Goal: Task Accomplishment & Management: Manage account settings

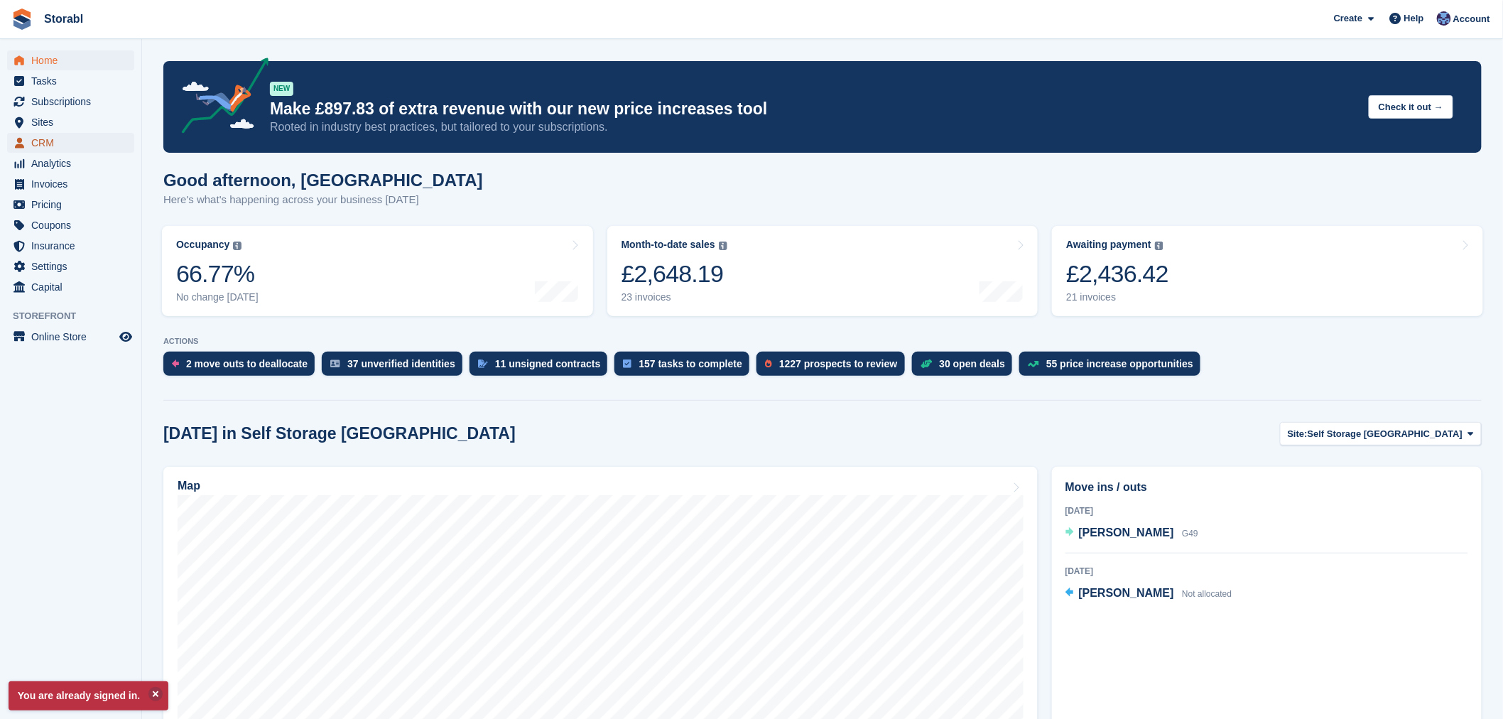
click at [38, 148] on span "CRM" at bounding box center [73, 143] width 85 height 20
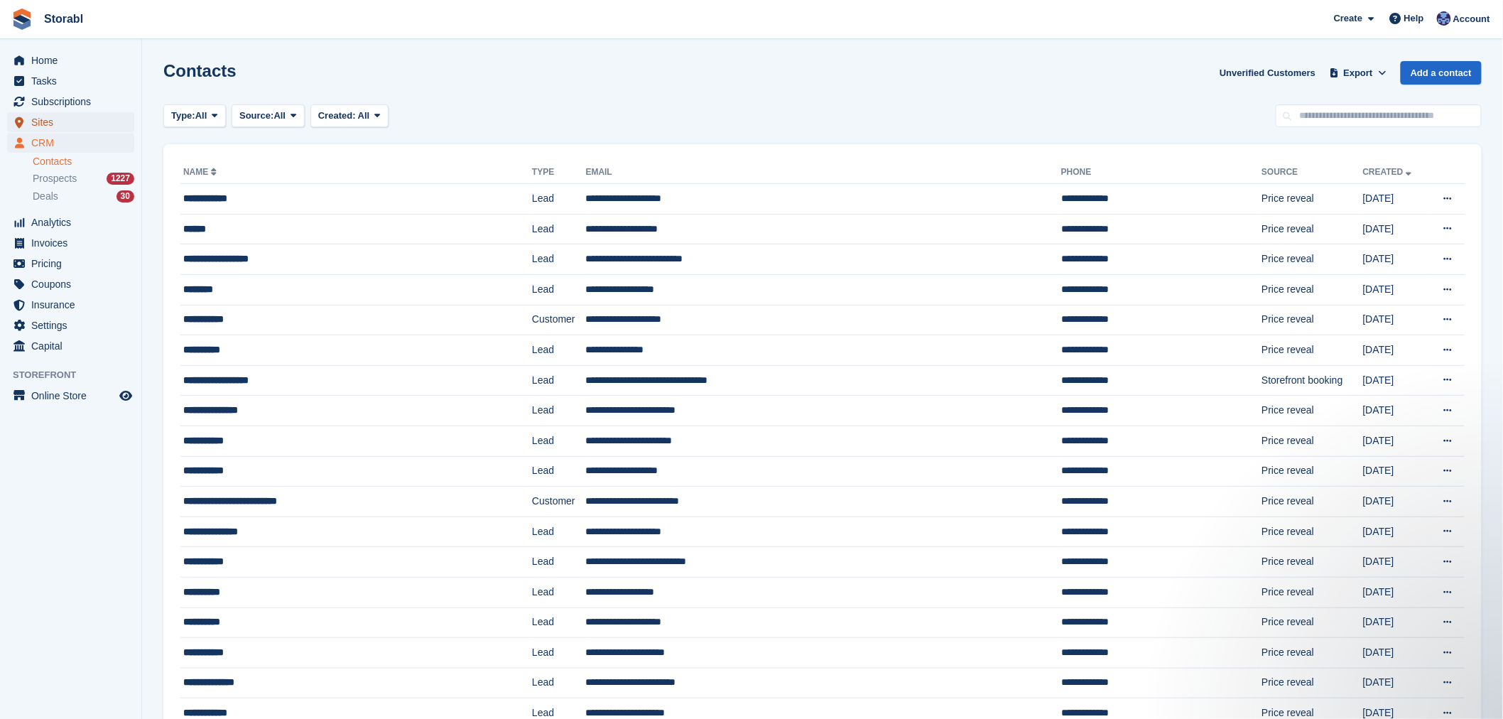
click at [72, 112] on span "Sites" at bounding box center [73, 122] width 85 height 20
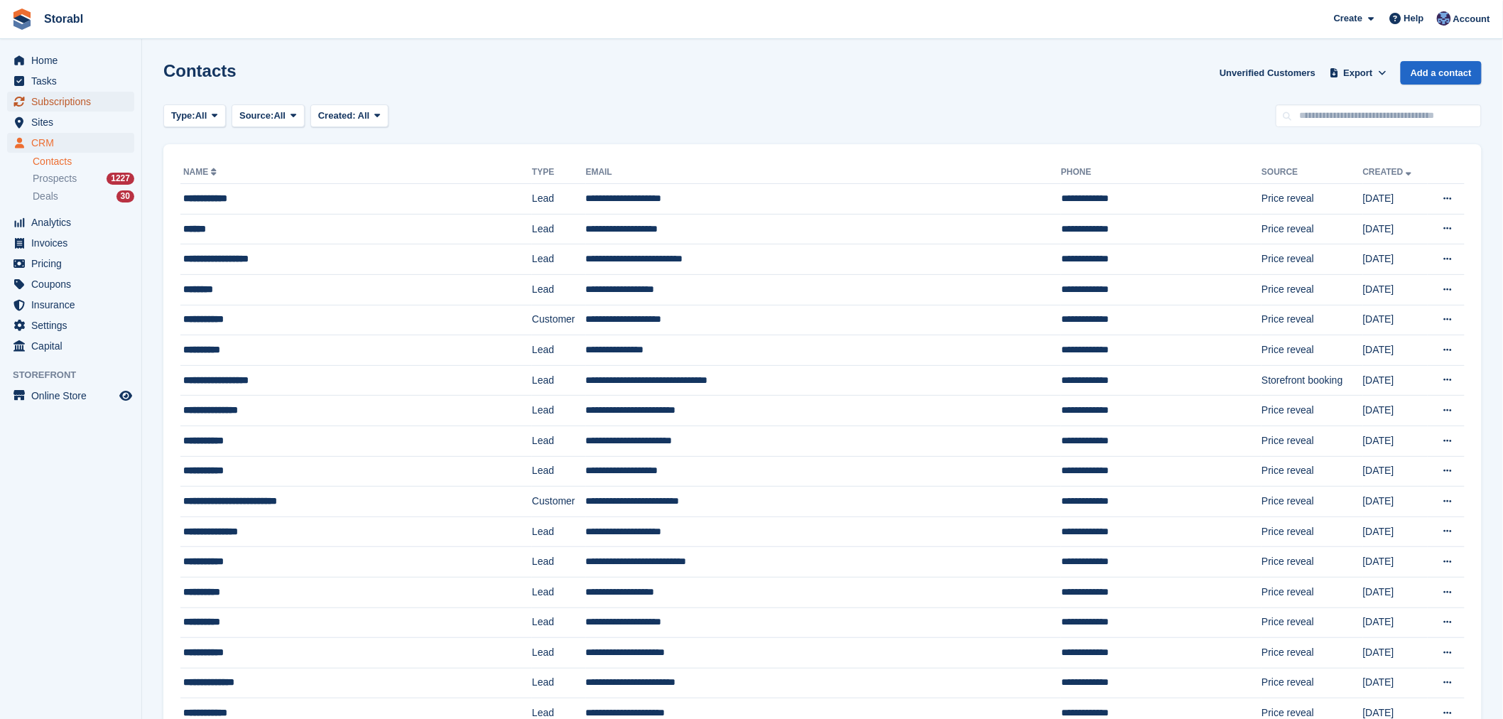
click at [72, 102] on span "Subscriptions" at bounding box center [73, 102] width 85 height 20
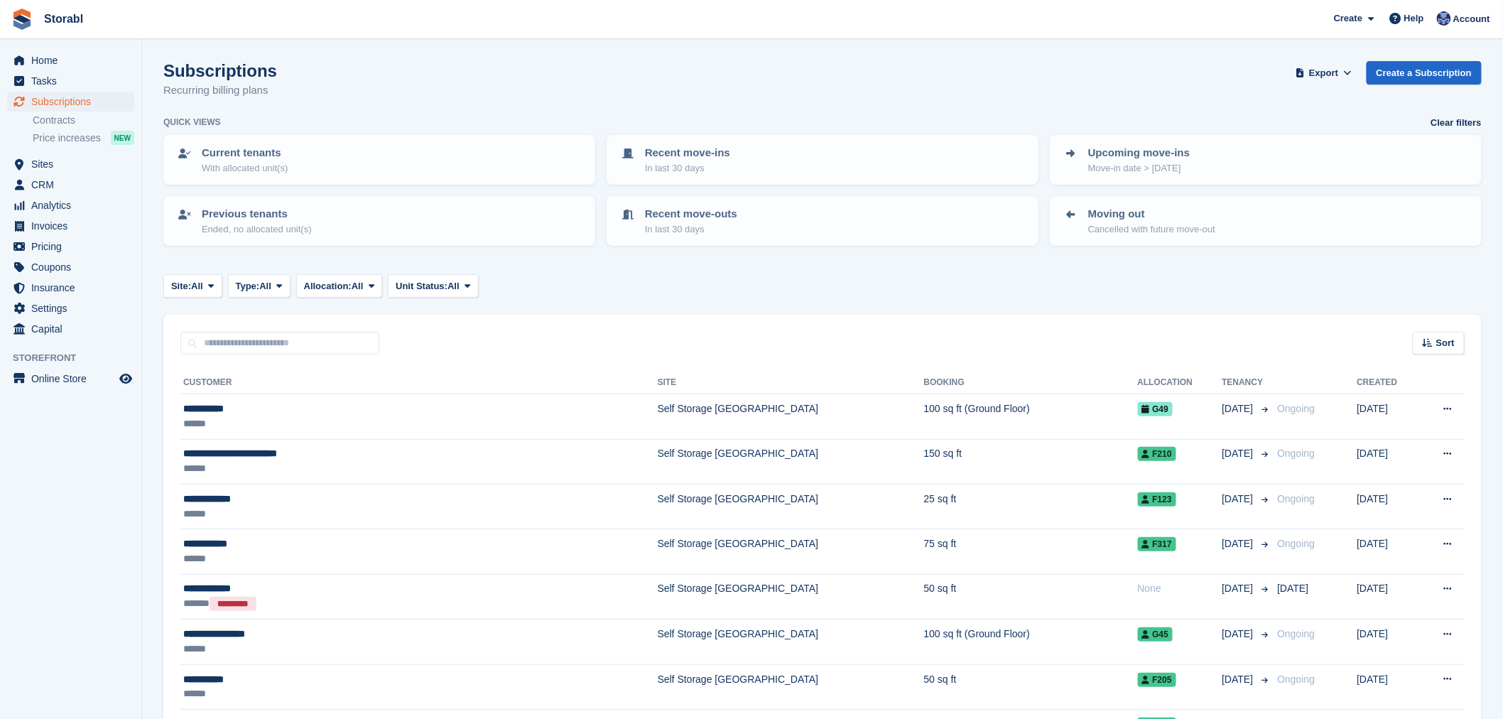
drag, startPoint x: 1451, startPoint y: 340, endPoint x: 1425, endPoint y: 364, distance: 36.2
click at [1451, 340] on span "Sort" at bounding box center [1445, 343] width 18 height 14
click at [1402, 426] on span "Move in date" at bounding box center [1379, 431] width 57 height 11
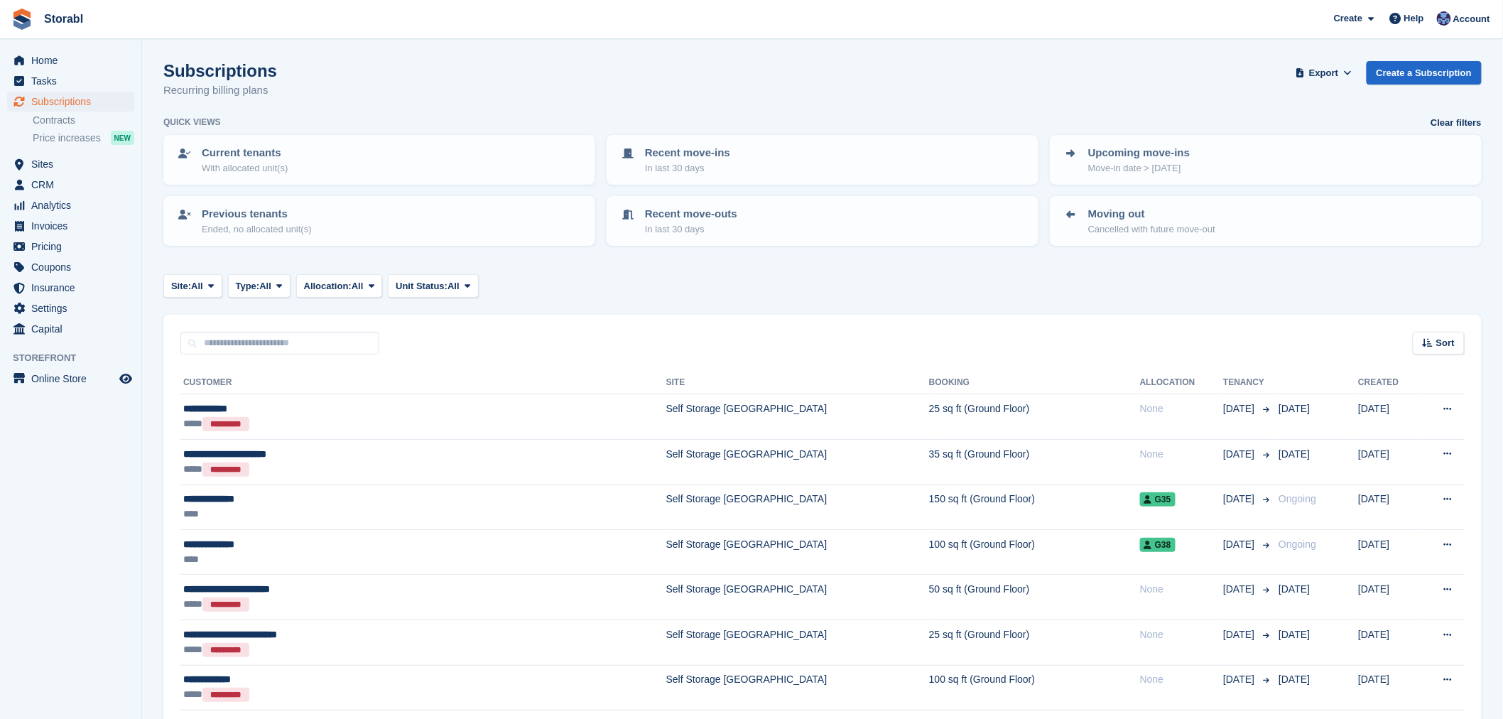
click at [1445, 347] on div "Sort" at bounding box center [1439, 343] width 52 height 23
click at [1401, 508] on span "Move in (newest first)" at bounding box center [1400, 508] width 102 height 11
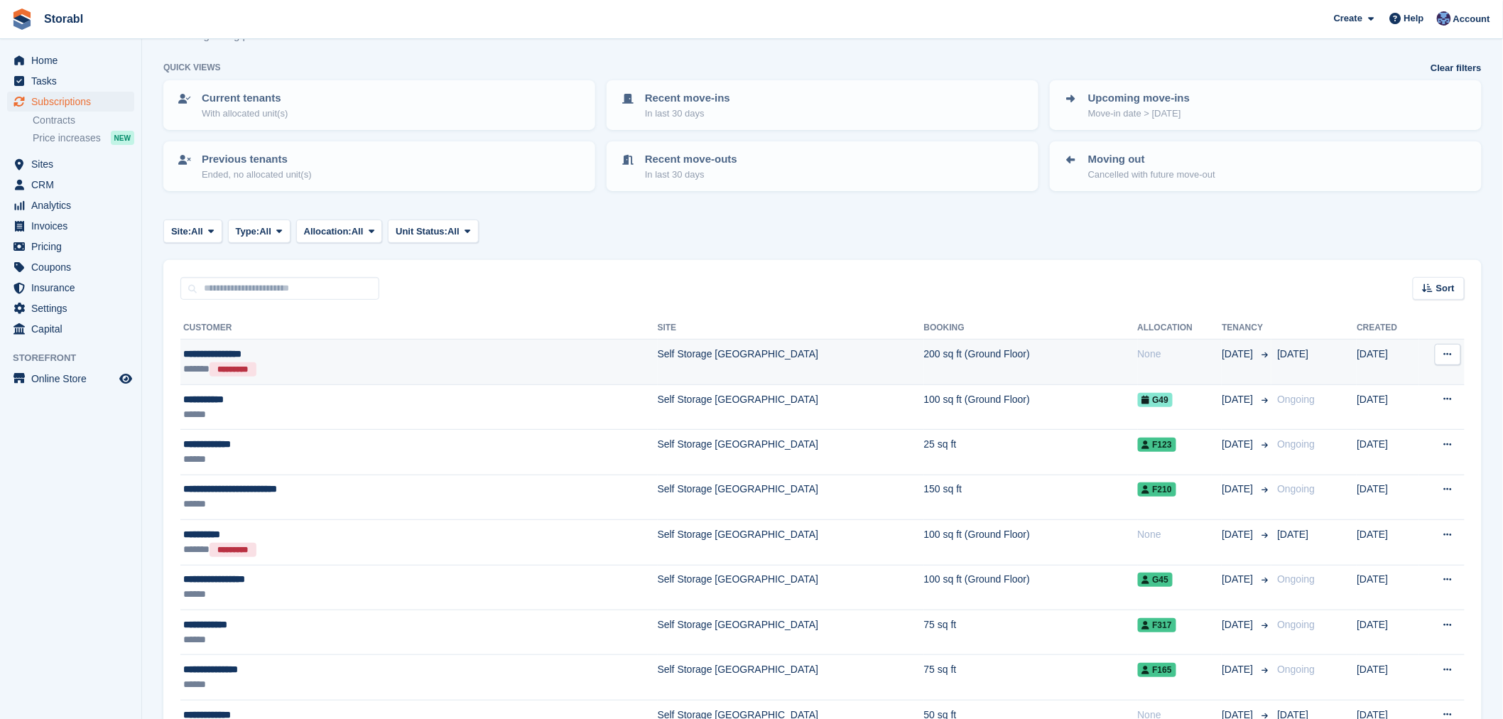
scroll to position [79, 0]
